Goal: Information Seeking & Learning: Check status

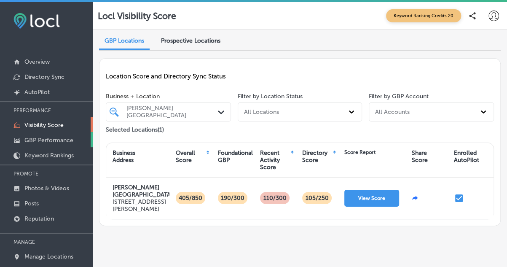
click at [51, 139] on p "GBP Performance" at bounding box center [48, 139] width 49 height 7
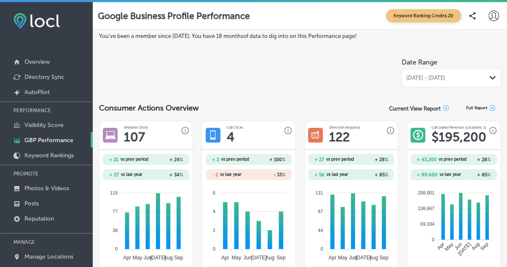
click at [446, 139] on h1 "$ 195,200" at bounding box center [458, 136] width 55 height 15
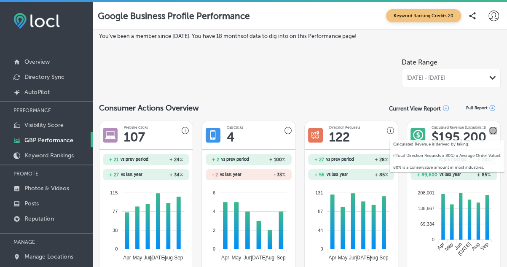
click at [489, 131] on icon "button" at bounding box center [493, 131] width 8 height 8
